Goal: Information Seeking & Learning: Learn about a topic

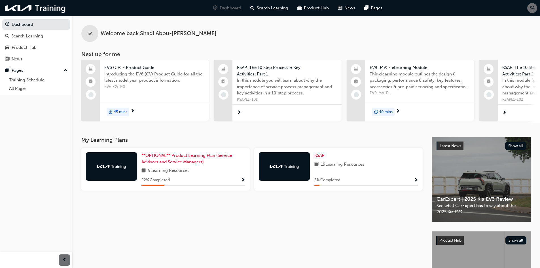
click at [109, 169] on img at bounding box center [111, 166] width 31 height 6
click at [187, 160] on link "**OPTIONAL** Product Learning Plan (Service Advisors and Service Managers)" at bounding box center [193, 158] width 104 height 13
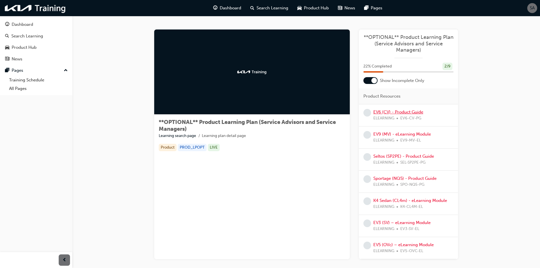
click at [390, 110] on link "EV6 (CV) - Product Guide" at bounding box center [398, 111] width 50 height 5
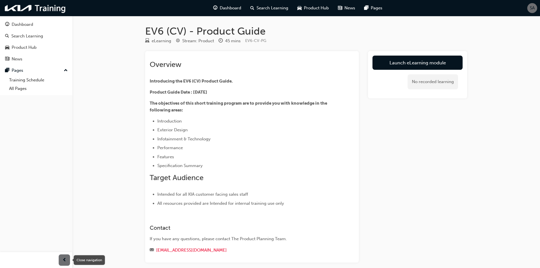
click at [65, 261] on span "prev-icon" at bounding box center [64, 259] width 4 height 7
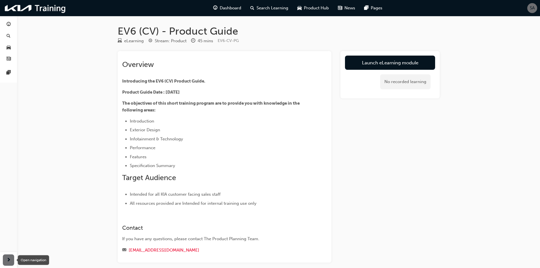
click at [9, 263] on span "next-icon" at bounding box center [9, 259] width 4 height 7
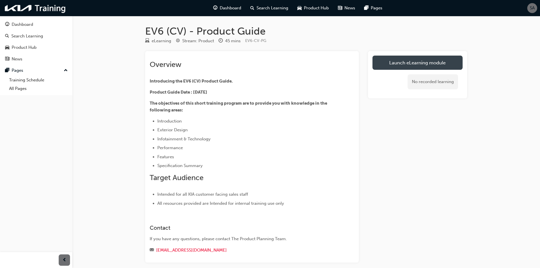
click at [389, 65] on link "Launch eLearning module" at bounding box center [417, 63] width 90 height 14
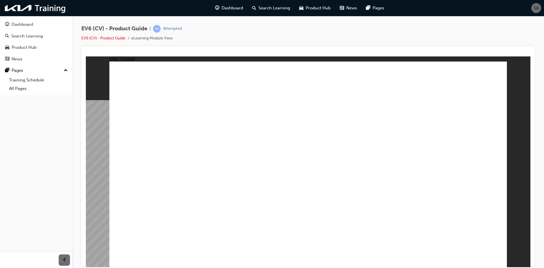
radio input "true"
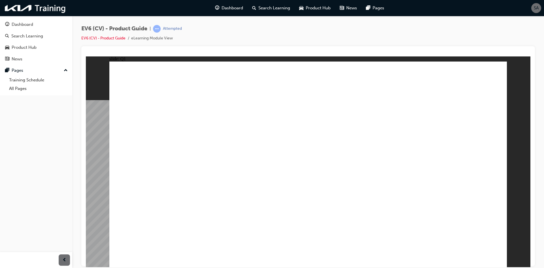
radio input "true"
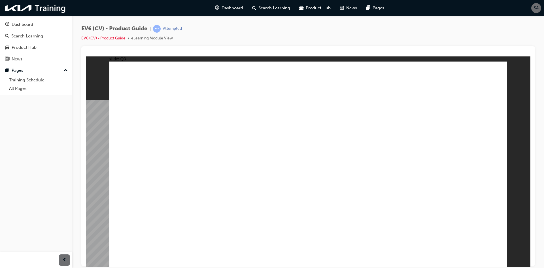
radio input "true"
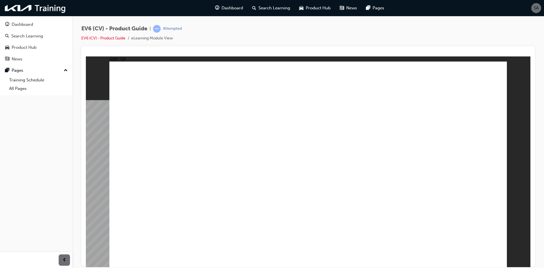
radio input "true"
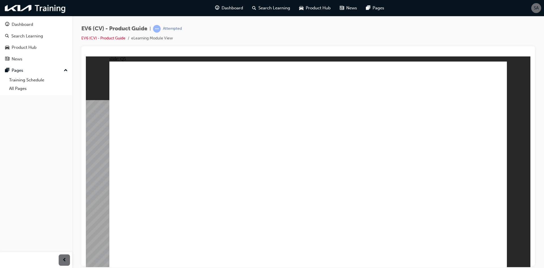
radio input "true"
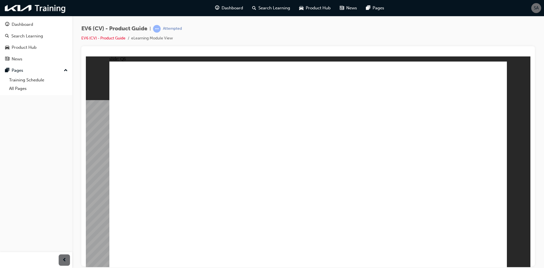
radio input "true"
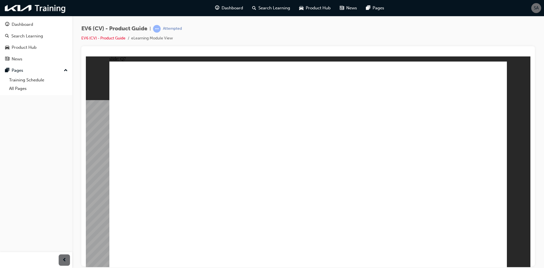
radio input "true"
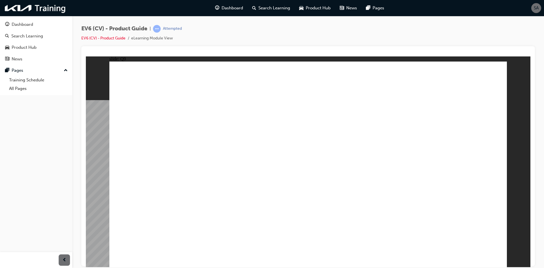
radio input "true"
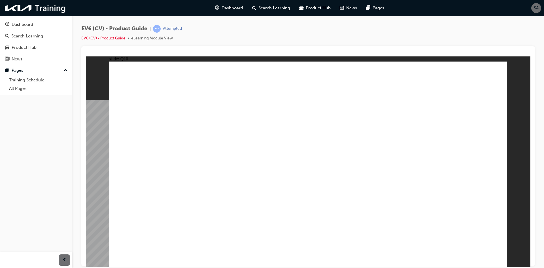
radio input "true"
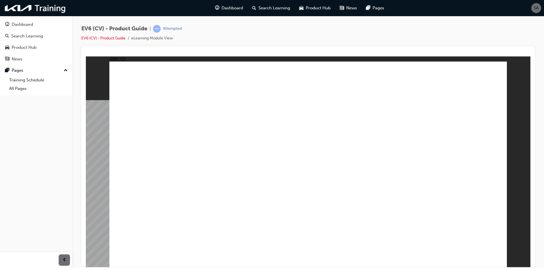
radio input "true"
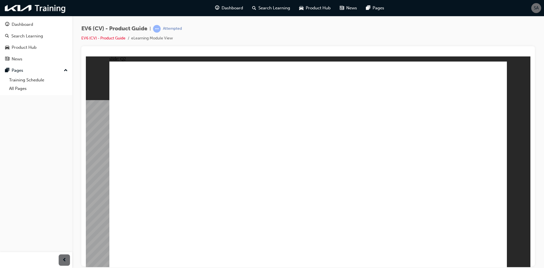
radio input "true"
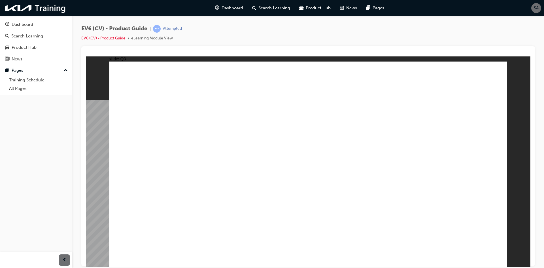
drag, startPoint x: 335, startPoint y: 209, endPoint x: 345, endPoint y: 212, distance: 10.2
radio input "true"
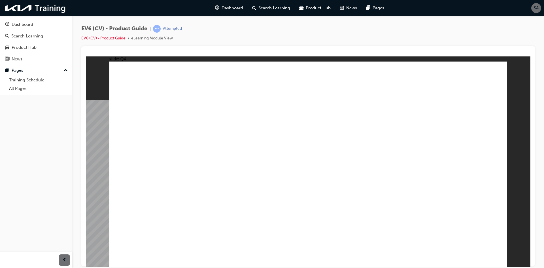
radio input "true"
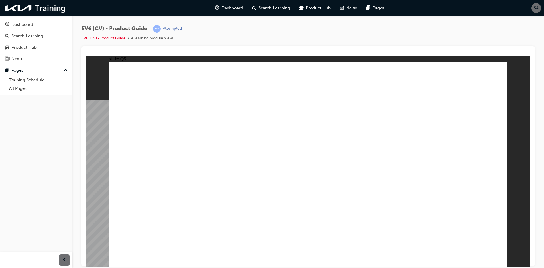
radio input "true"
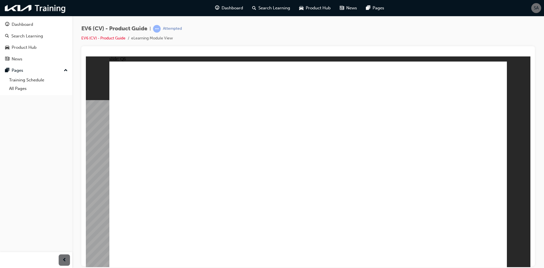
radio input "true"
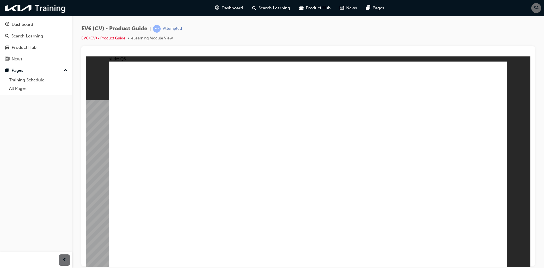
radio input "true"
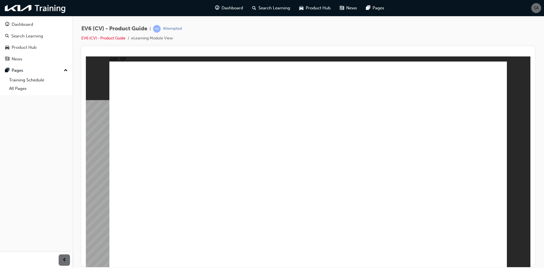
radio input "true"
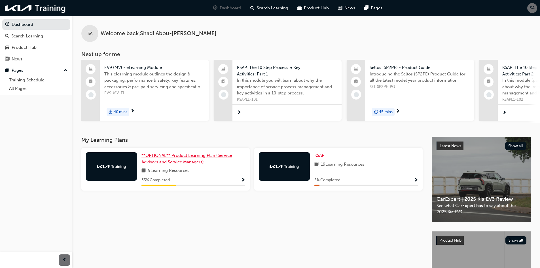
click at [188, 159] on span "**OPTIONAL** Product Learning Plan (Service Advisors and Service Managers)" at bounding box center [186, 159] width 90 height 12
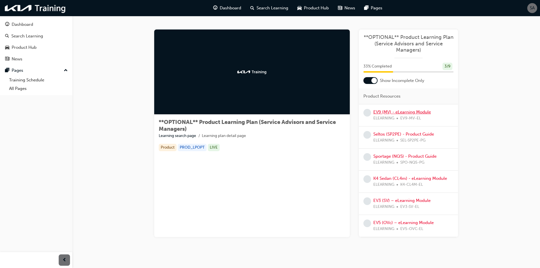
click at [383, 111] on link "EV9 (MV) - eLearning Module" at bounding box center [402, 111] width 58 height 5
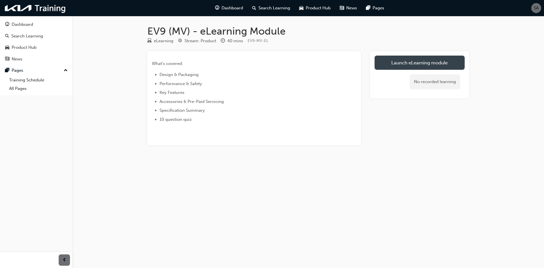
click at [412, 60] on link "Launch eLearning module" at bounding box center [419, 63] width 90 height 14
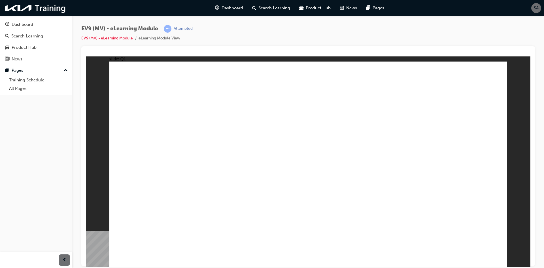
radio input "true"
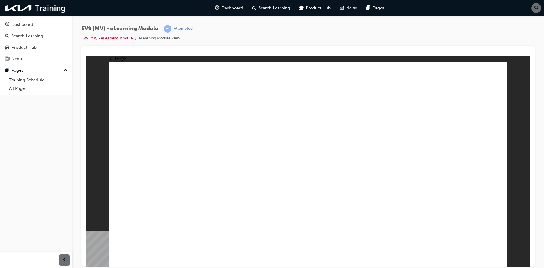
radio input "true"
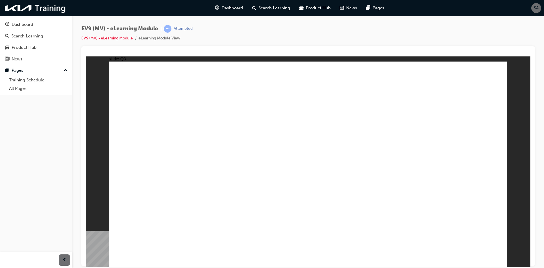
checkbox input "true"
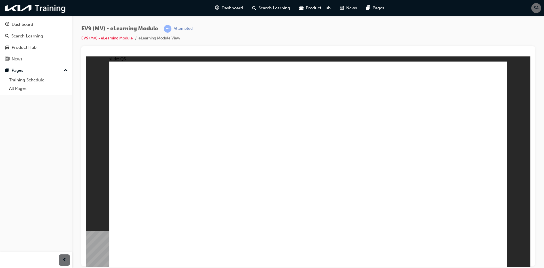
radio input "true"
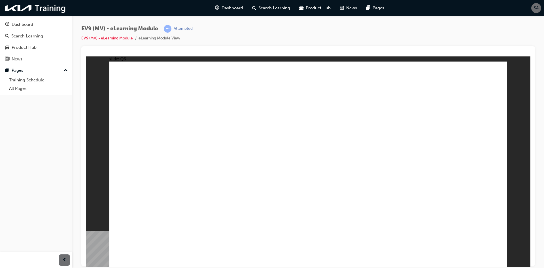
radio input "true"
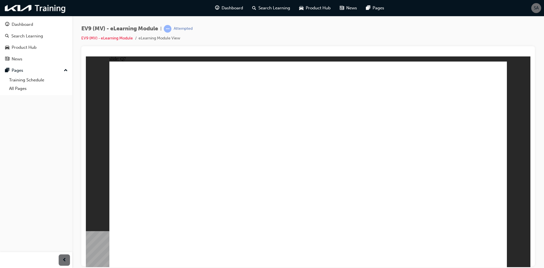
radio input "true"
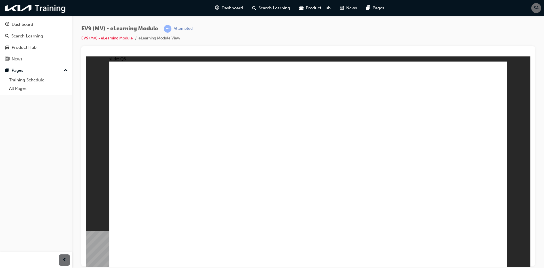
radio input "true"
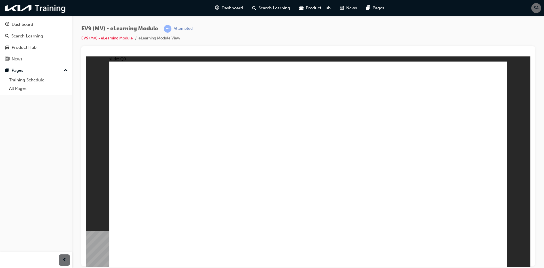
radio input "true"
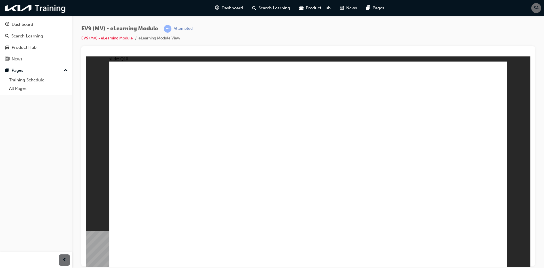
radio input "true"
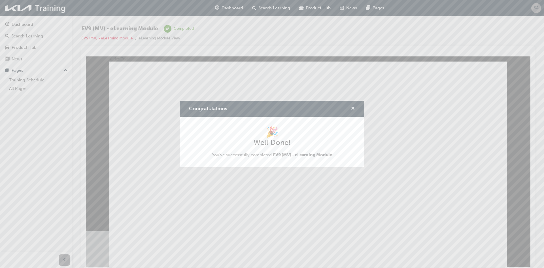
click at [353, 107] on span "cross-icon" at bounding box center [353, 108] width 4 height 5
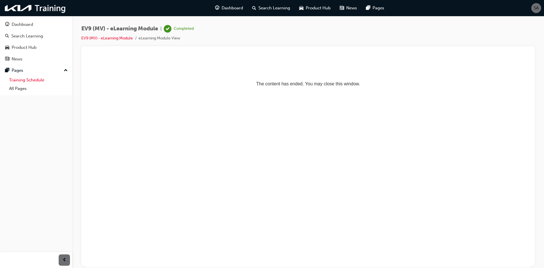
click at [44, 81] on link "Training Schedule" at bounding box center [38, 80] width 63 height 9
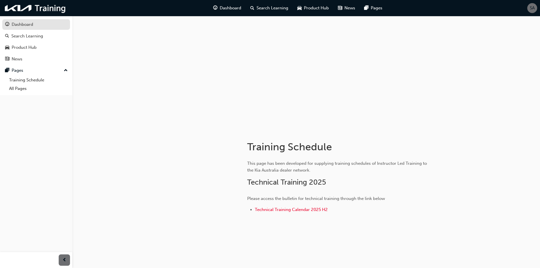
click at [59, 27] on div "Dashboard" at bounding box center [36, 24] width 62 height 7
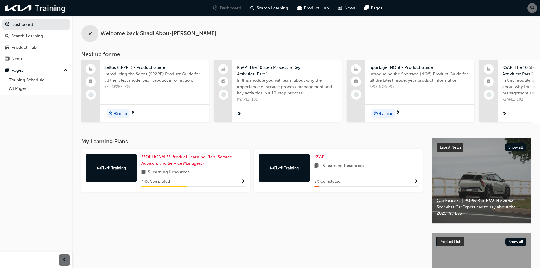
click at [179, 157] on span "**OPTIONAL** Product Learning Plan (Service Advisors and Service Managers)" at bounding box center [186, 160] width 90 height 12
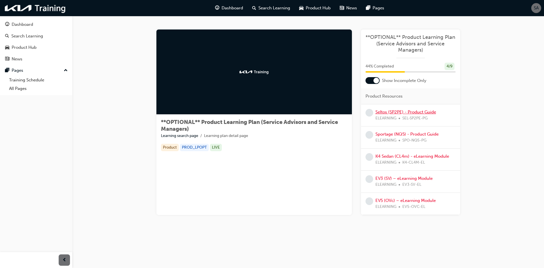
click at [409, 110] on link "Seltos (SP2PE) - Product Guide" at bounding box center [405, 111] width 61 height 5
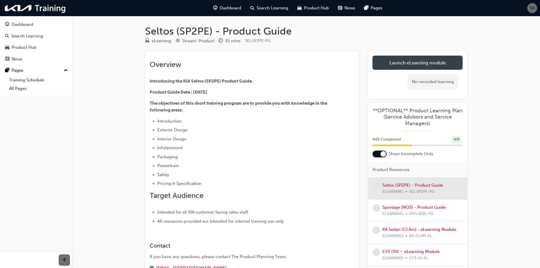
click at [418, 60] on link "Launch eLearning module" at bounding box center [417, 63] width 90 height 14
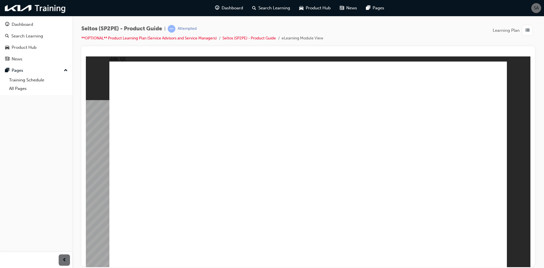
radio input "true"
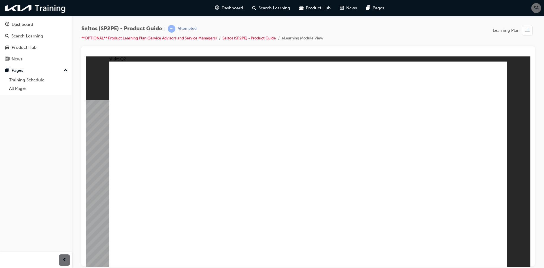
radio input "true"
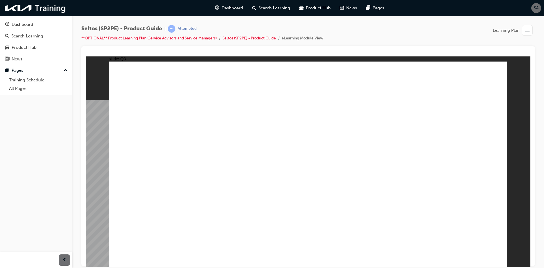
radio input "true"
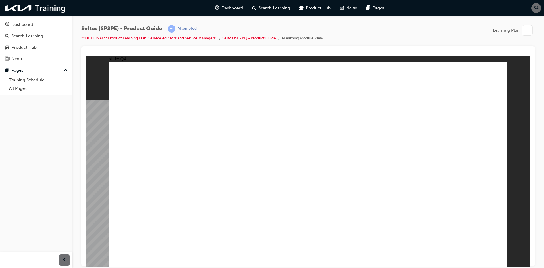
radio input "true"
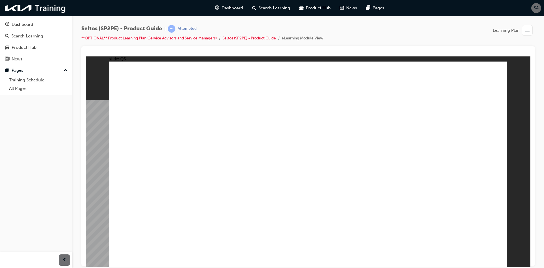
radio input "true"
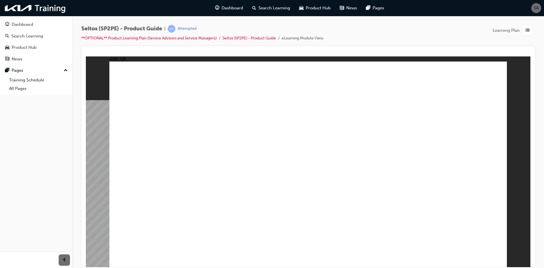
radio input "false"
radio input "true"
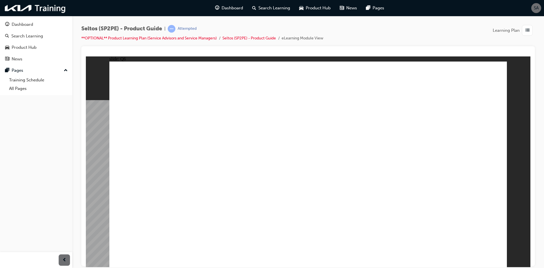
click at [428, 28] on div "Seltos (SP2PE) - Product Guide | Attempted **OPTIONAL** Product Learning Plan (…" at bounding box center [308, 35] width 454 height 21
radio input "true"
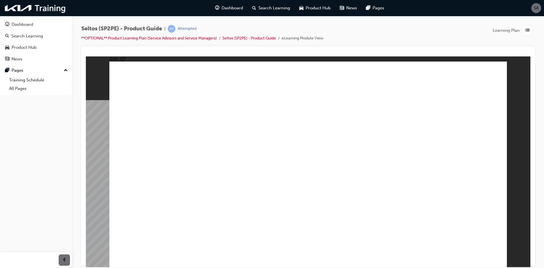
radio input "true"
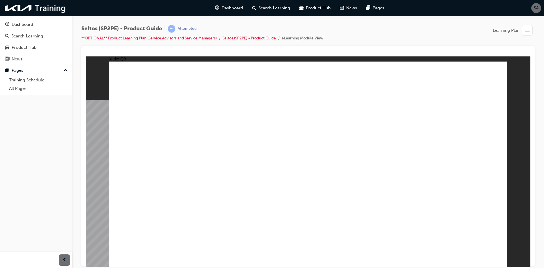
radio input "true"
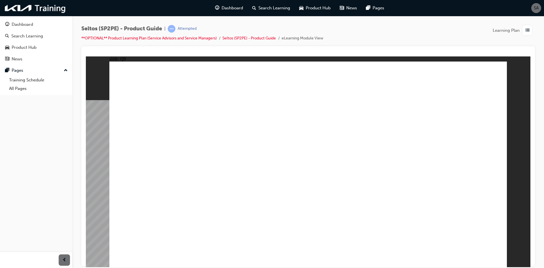
radio input "true"
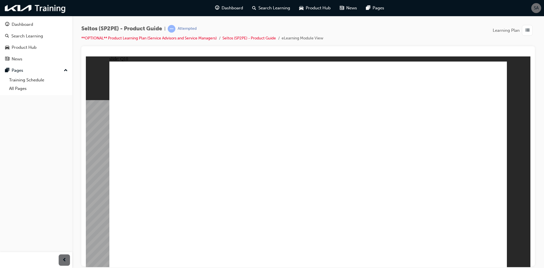
radio input "true"
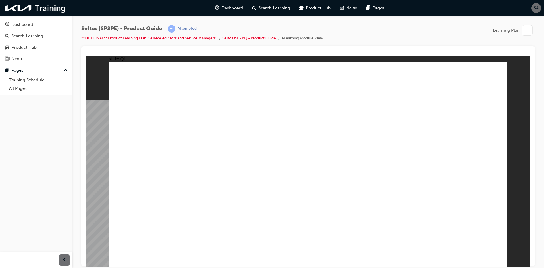
radio input "true"
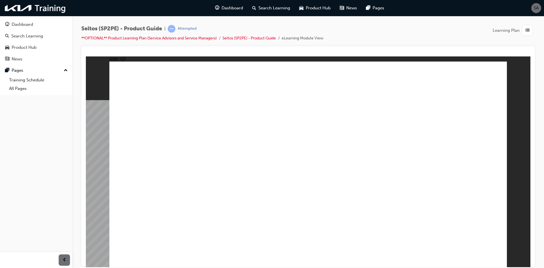
radio input "true"
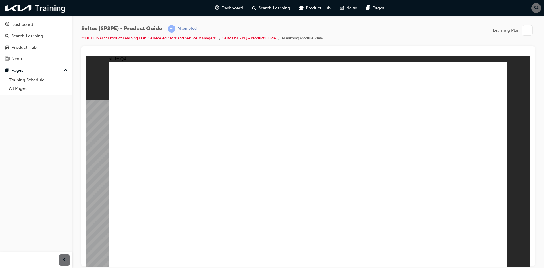
radio input "false"
radio input "true"
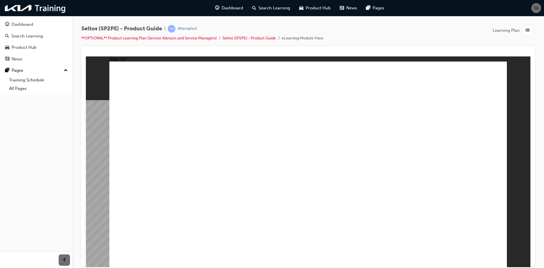
radio input "true"
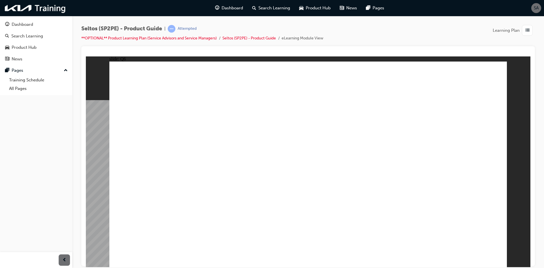
radio input "true"
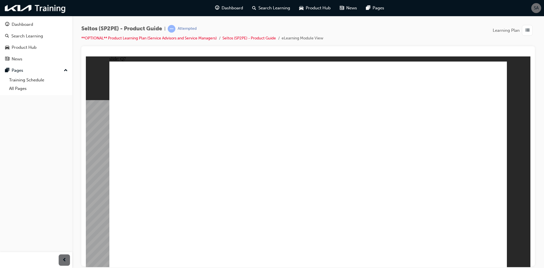
radio input "true"
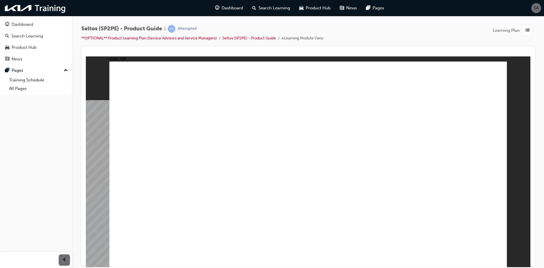
radio input "true"
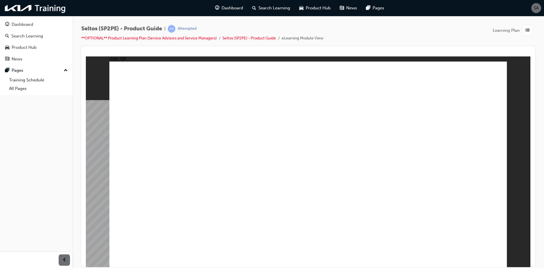
radio input "true"
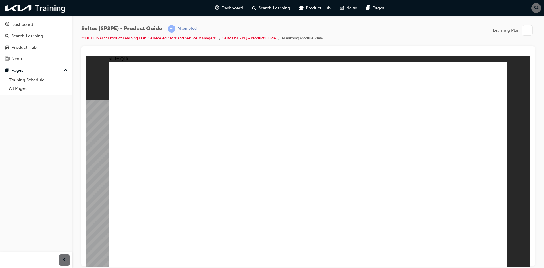
radio input "true"
drag, startPoint x: 293, startPoint y: 179, endPoint x: 298, endPoint y: 180, distance: 4.7
